Goal: Information Seeking & Learning: Learn about a topic

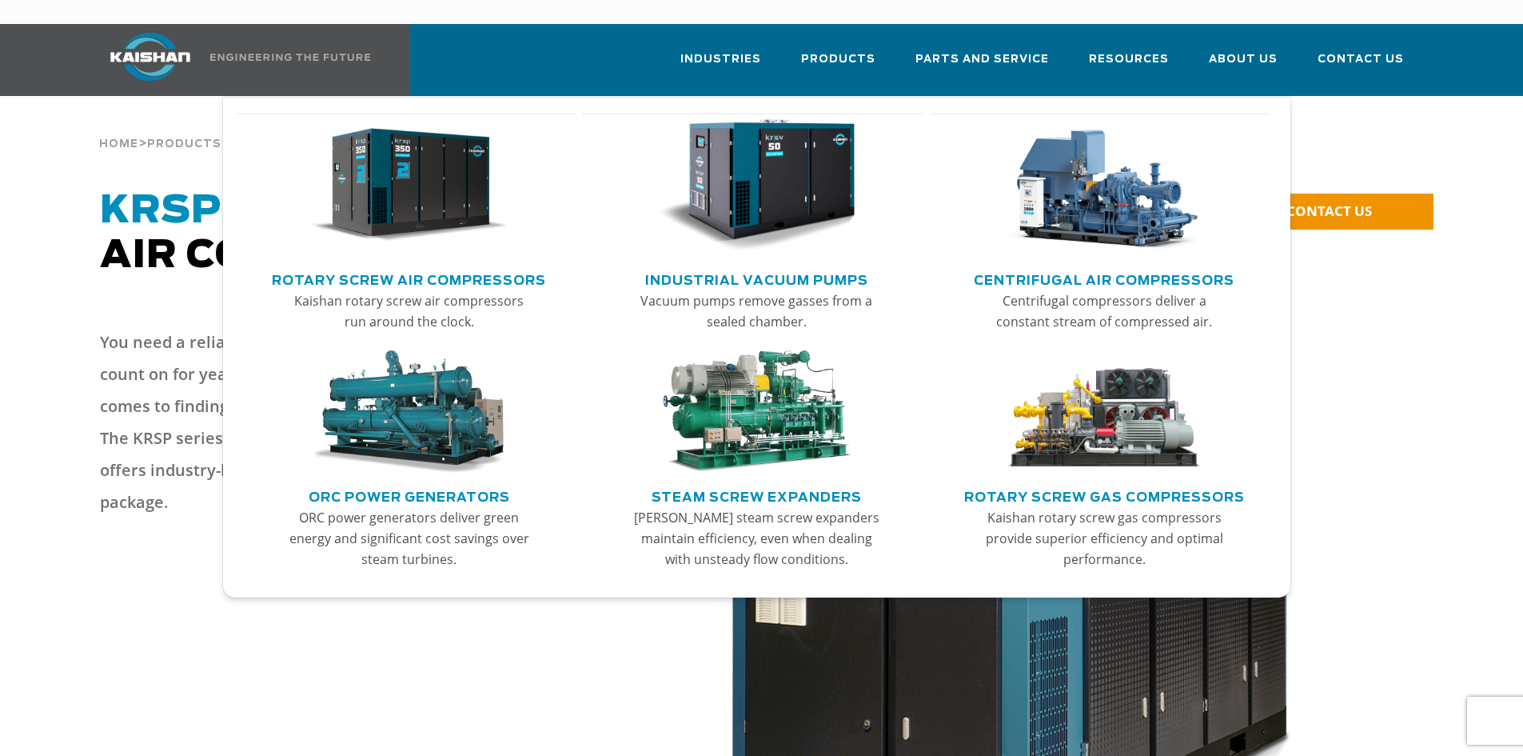
click at [449, 169] on img "Main menu" at bounding box center [408, 185] width 197 height 133
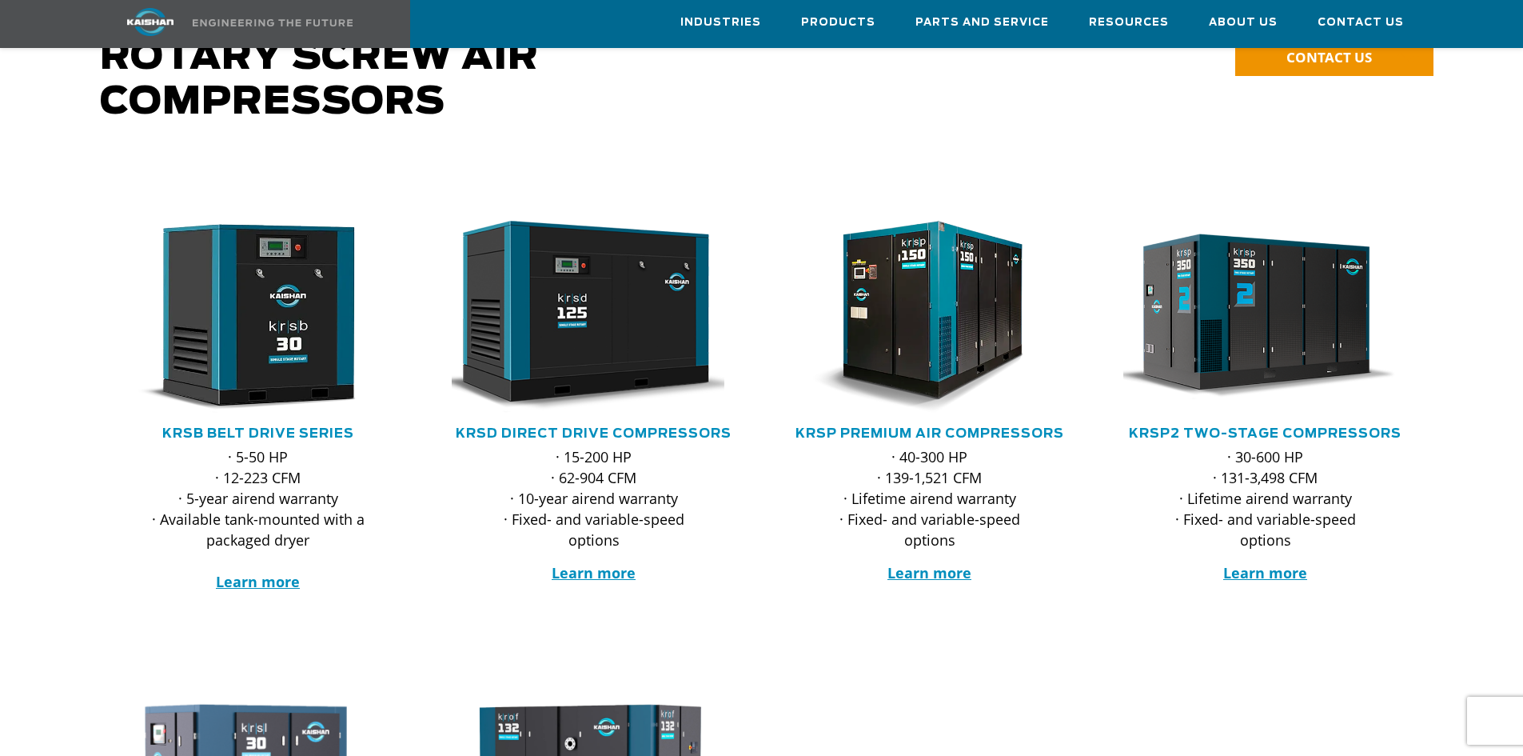
scroll to position [80, 0]
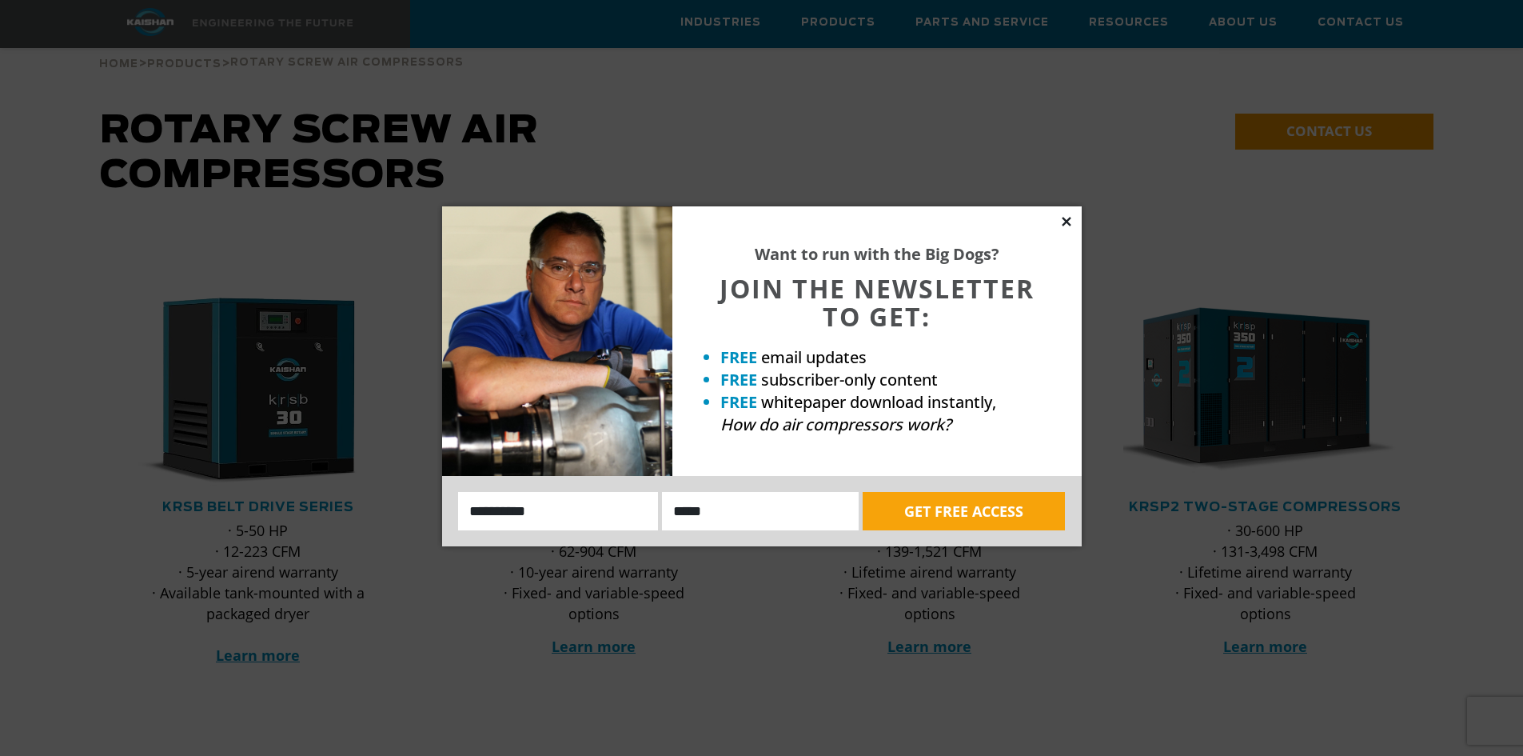
click at [1068, 222] on icon at bounding box center [1066, 221] width 9 height 9
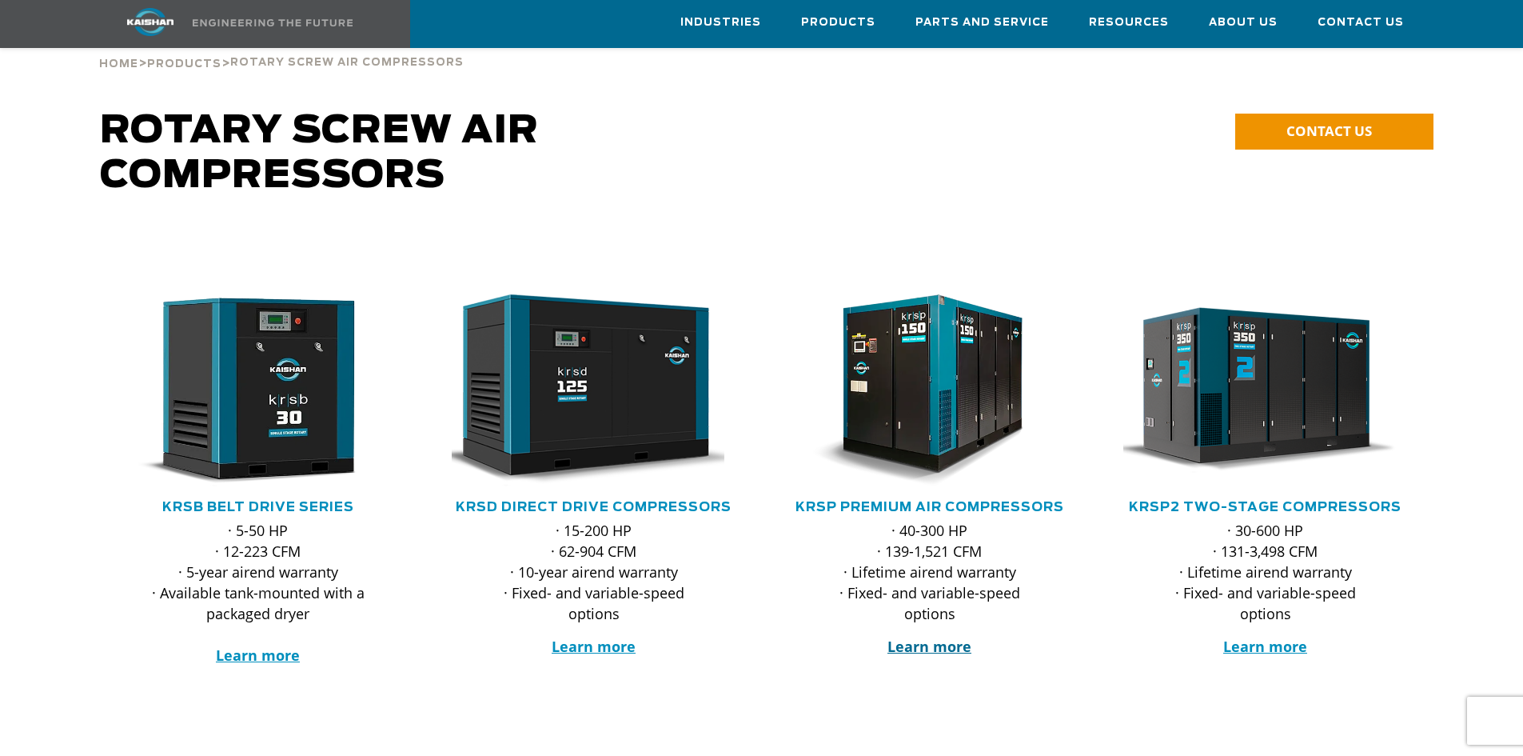
click at [921, 637] on strong "Learn more" at bounding box center [930, 646] width 84 height 19
